Goal: Task Accomplishment & Management: Manage account settings

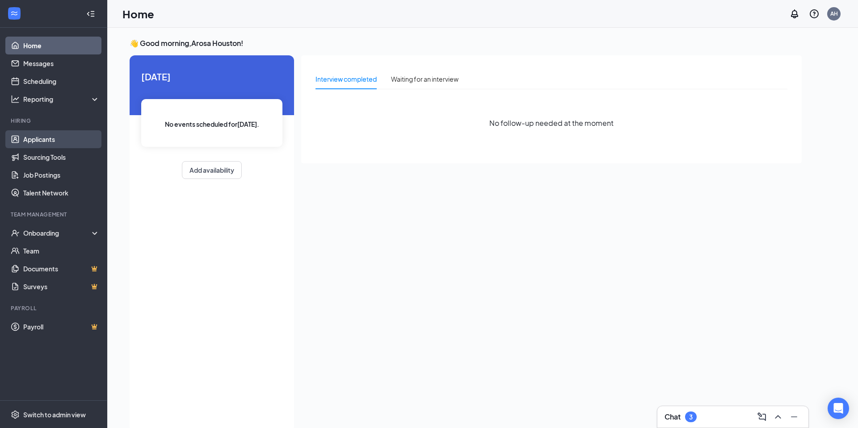
click at [47, 140] on link "Applicants" at bounding box center [61, 139] width 76 height 18
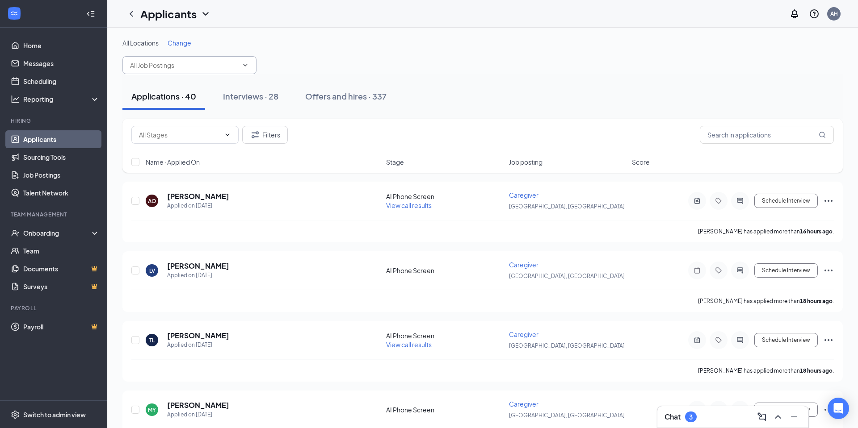
click at [203, 67] on input "text" at bounding box center [184, 65] width 108 height 10
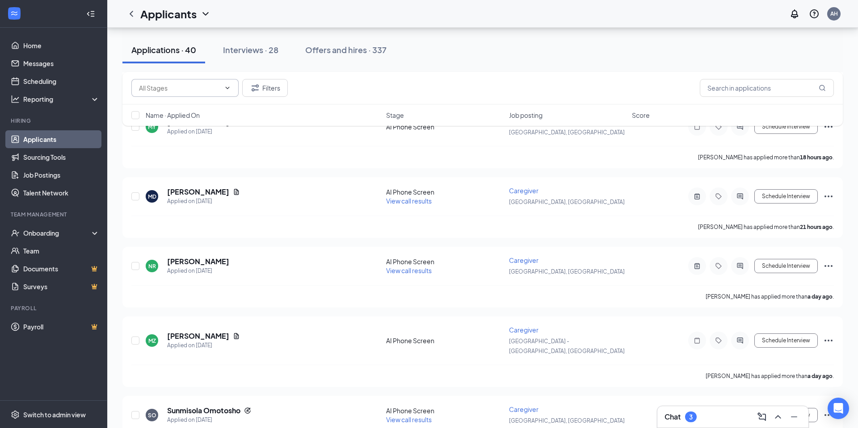
scroll to position [369, 0]
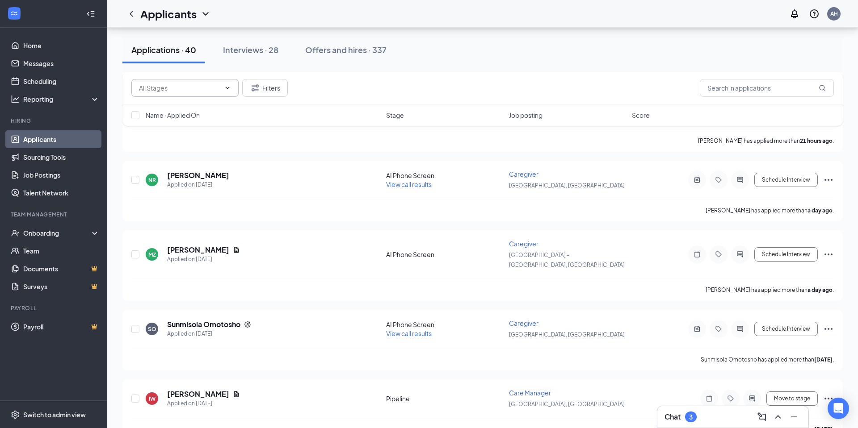
click at [192, 85] on input "text" at bounding box center [179, 88] width 81 height 10
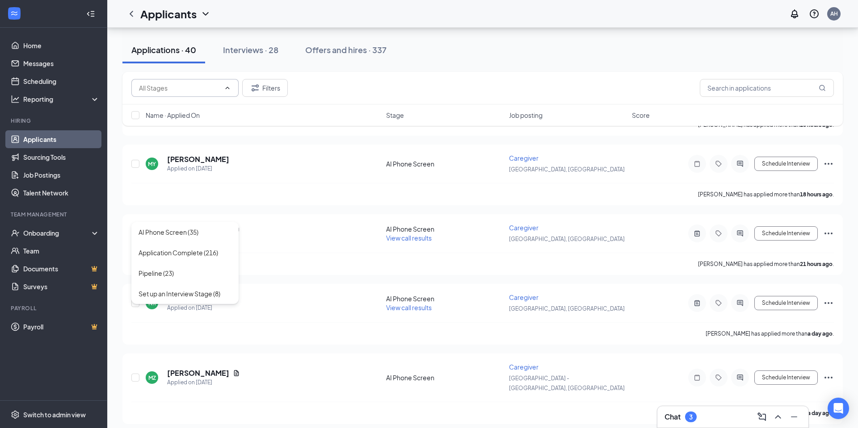
scroll to position [245, 0]
click at [226, 89] on icon "ChevronUp" at bounding box center [227, 87] width 7 height 7
click at [250, 52] on div "Interviews · 28" at bounding box center [250, 49] width 55 height 11
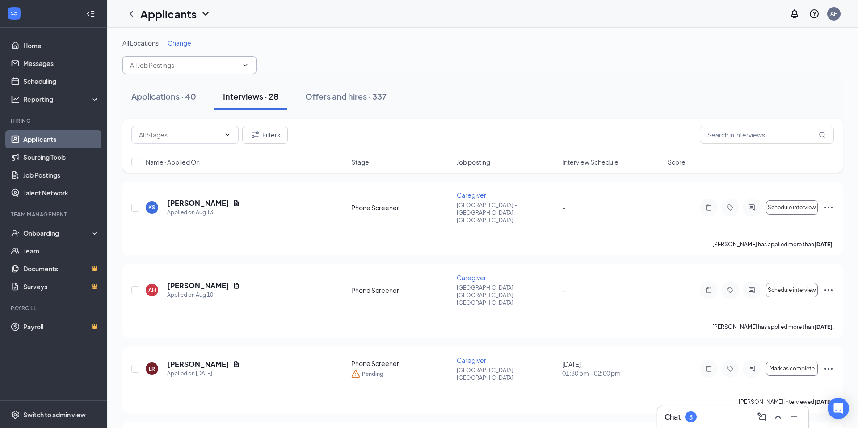
click at [175, 64] on input "text" at bounding box center [184, 65] width 108 height 10
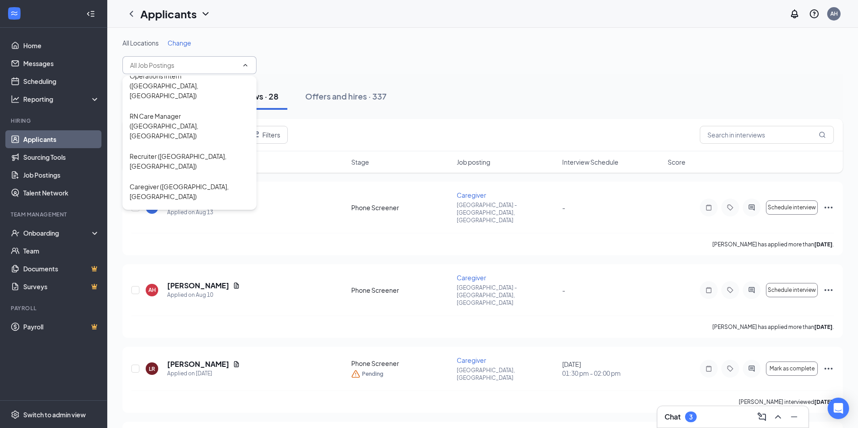
scroll to position [133, 0]
click at [185, 372] on div "Care Manager ([GEOGRAPHIC_DATA], [GEOGRAPHIC_DATA])" at bounding box center [190, 382] width 120 height 20
type input "Care Manager ([GEOGRAPHIC_DATA], [GEOGRAPHIC_DATA])"
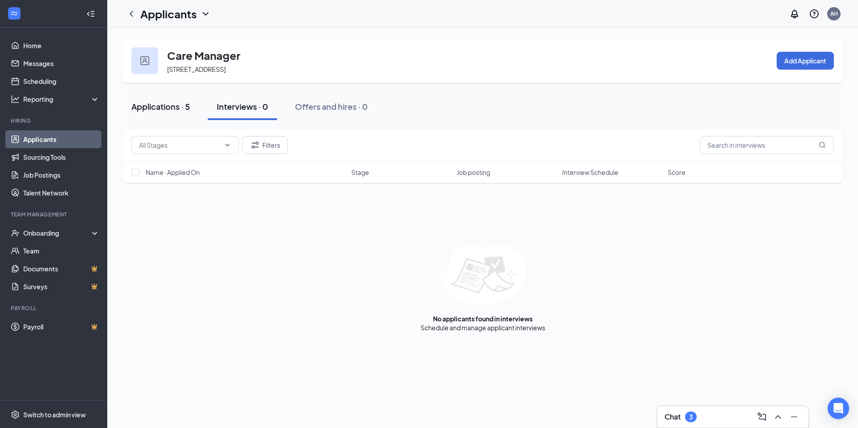
click at [176, 105] on div "Applications · 5" at bounding box center [160, 106] width 59 height 11
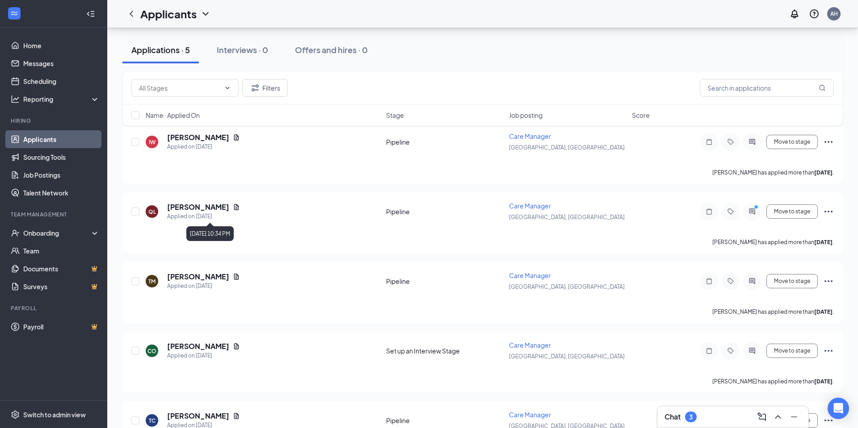
scroll to position [70, 0]
click at [233, 345] on icon "Document" at bounding box center [236, 346] width 7 height 7
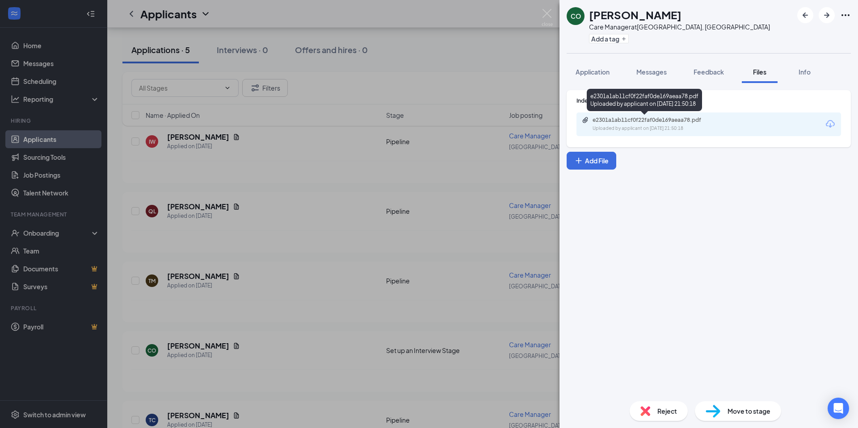
click at [637, 124] on div "e2301a1ab11cf0f22faf0de169aeaa78.pdf Uploaded by applicant on [DATE] 21:50:18" at bounding box center [654, 125] width 145 height 16
click at [546, 13] on img at bounding box center [546, 17] width 11 height 17
